Goal: Check status: Check status

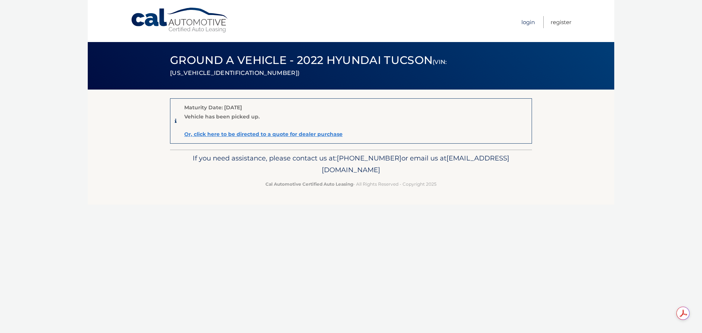
click at [528, 24] on link "Login" at bounding box center [528, 22] width 14 height 12
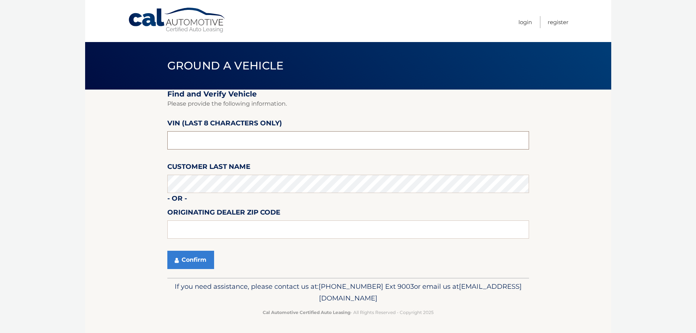
click at [190, 136] on input "text" at bounding box center [348, 140] width 362 height 18
type input "NH144292"
type input "08012"
click at [180, 261] on button "Confirm" at bounding box center [190, 260] width 47 height 18
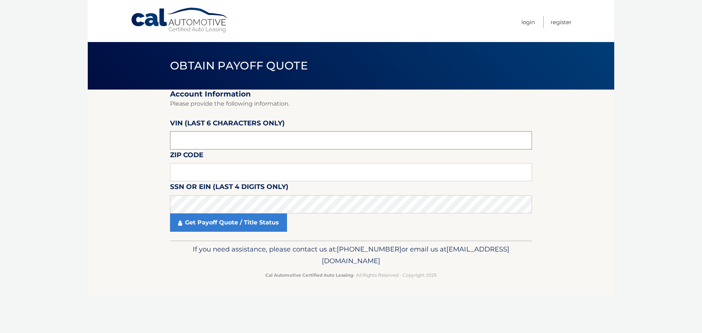
click at [194, 138] on input "text" at bounding box center [351, 140] width 362 height 18
type input "144292"
click at [208, 168] on input "text" at bounding box center [351, 172] width 362 height 18
type input "08062"
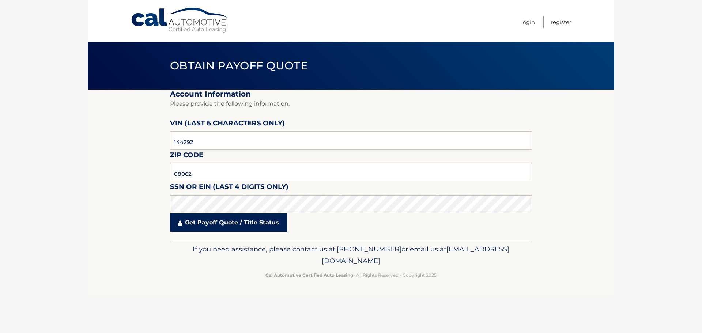
click at [214, 224] on link "Get Payoff Quote / Title Status" at bounding box center [228, 222] width 117 height 18
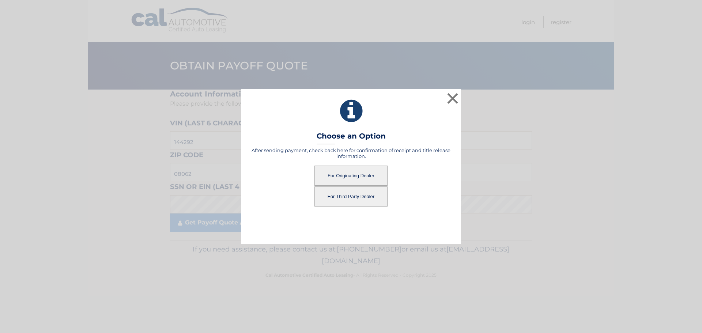
click at [357, 175] on button "For Originating Dealer" at bounding box center [350, 176] width 73 height 20
click at [351, 177] on button "For Originating Dealer" at bounding box center [350, 176] width 73 height 20
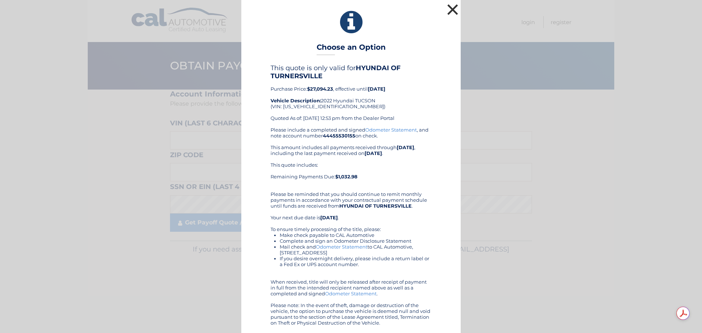
click at [451, 9] on button "×" at bounding box center [452, 9] width 15 height 15
